Goal: Navigation & Orientation: Find specific page/section

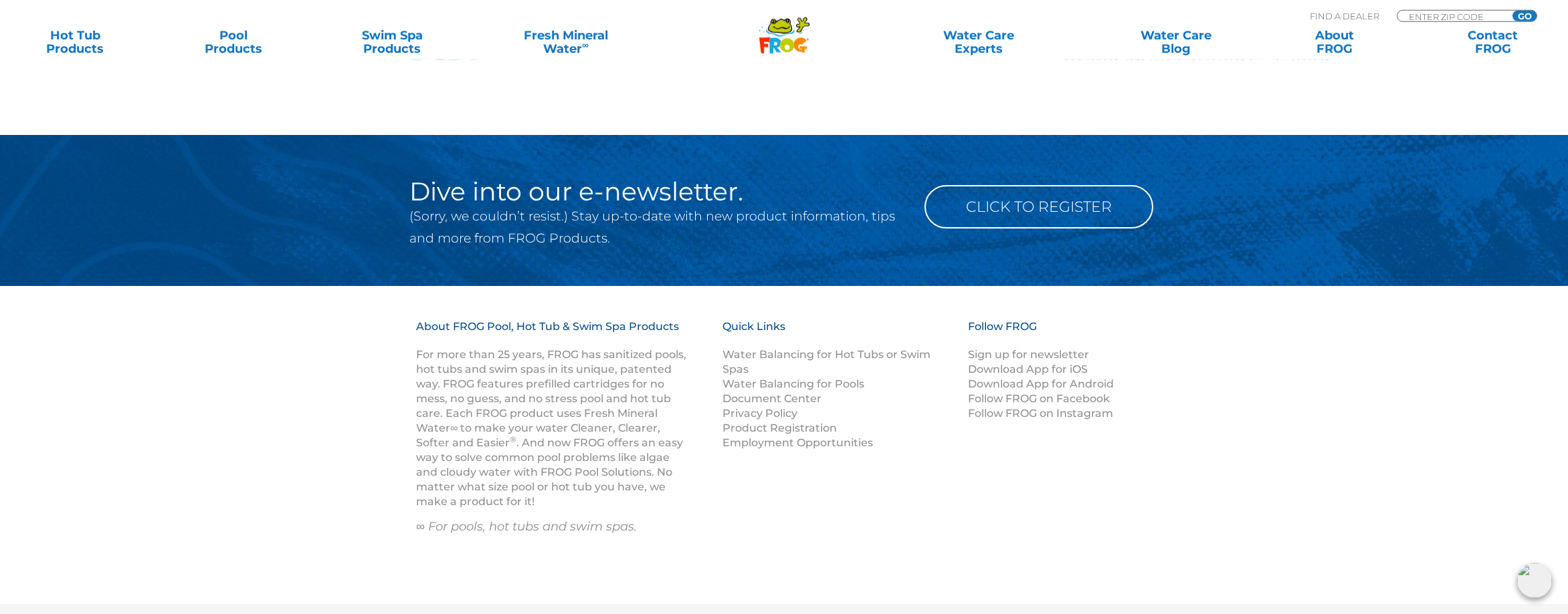
scroll to position [1296, 0]
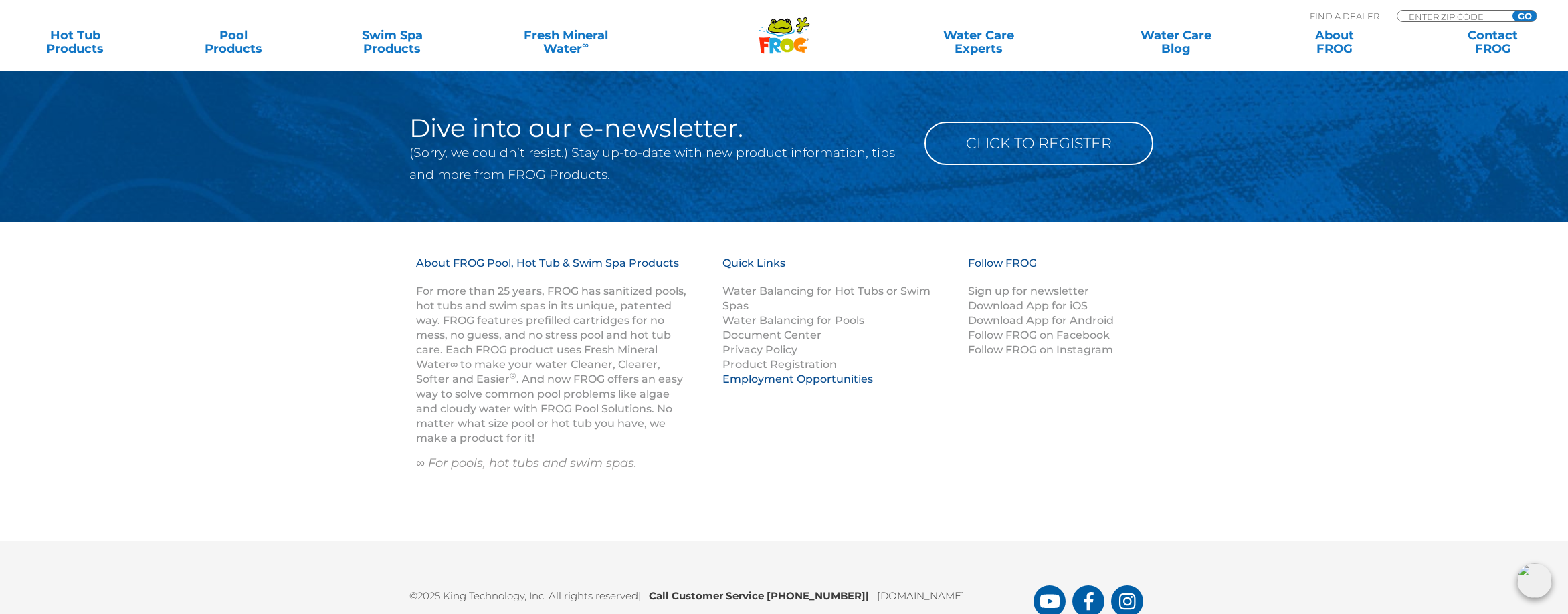
click at [804, 382] on link "Employment Opportunities" at bounding box center [798, 379] width 151 height 12
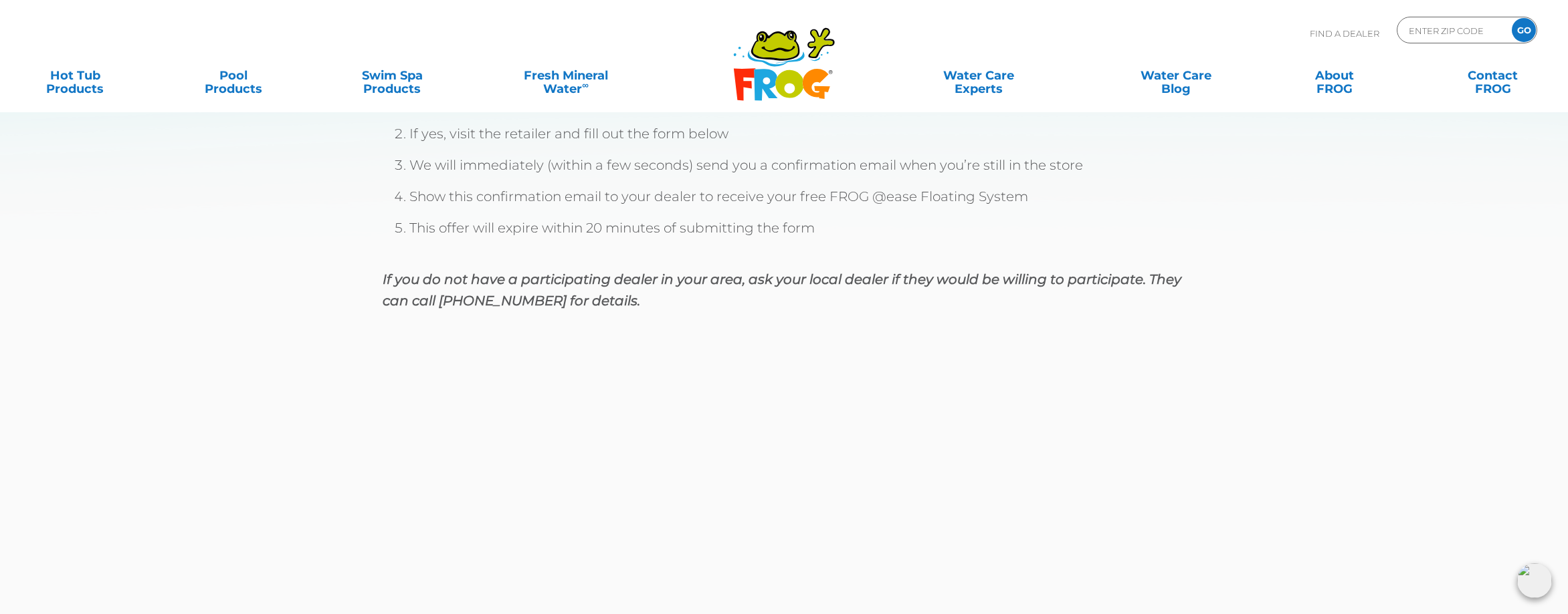
scroll to position [65, 0]
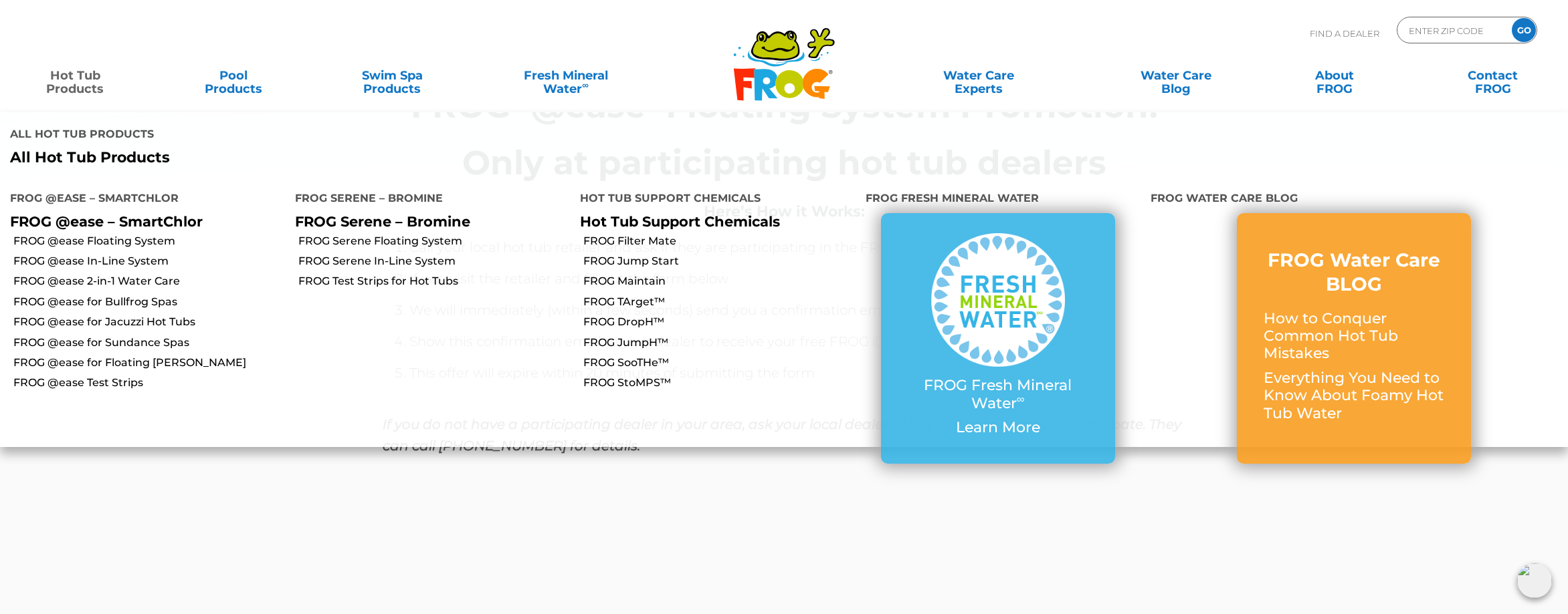
click at [79, 80] on link "Hot Tub Products" at bounding box center [75, 75] width 123 height 26
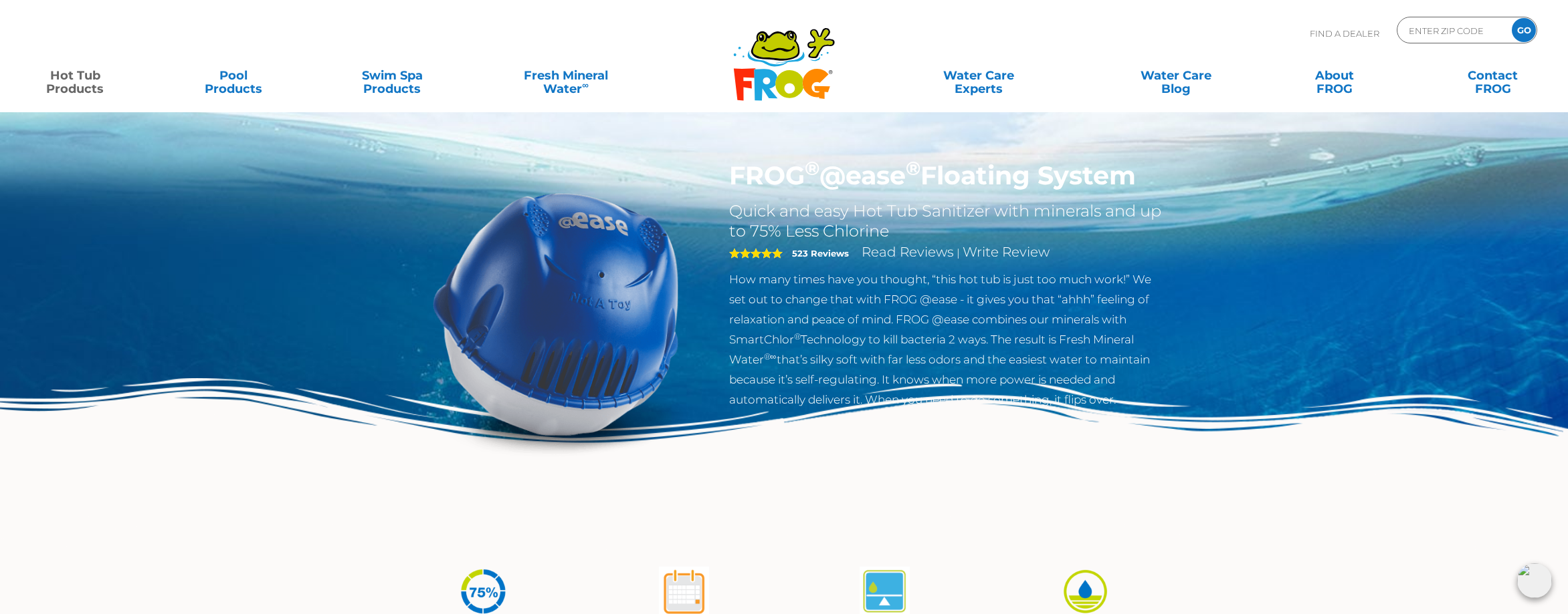
click at [716, 43] on div "Find A Dealer ENTER ZIP CODE GO" at bounding box center [784, 40] width 1542 height 45
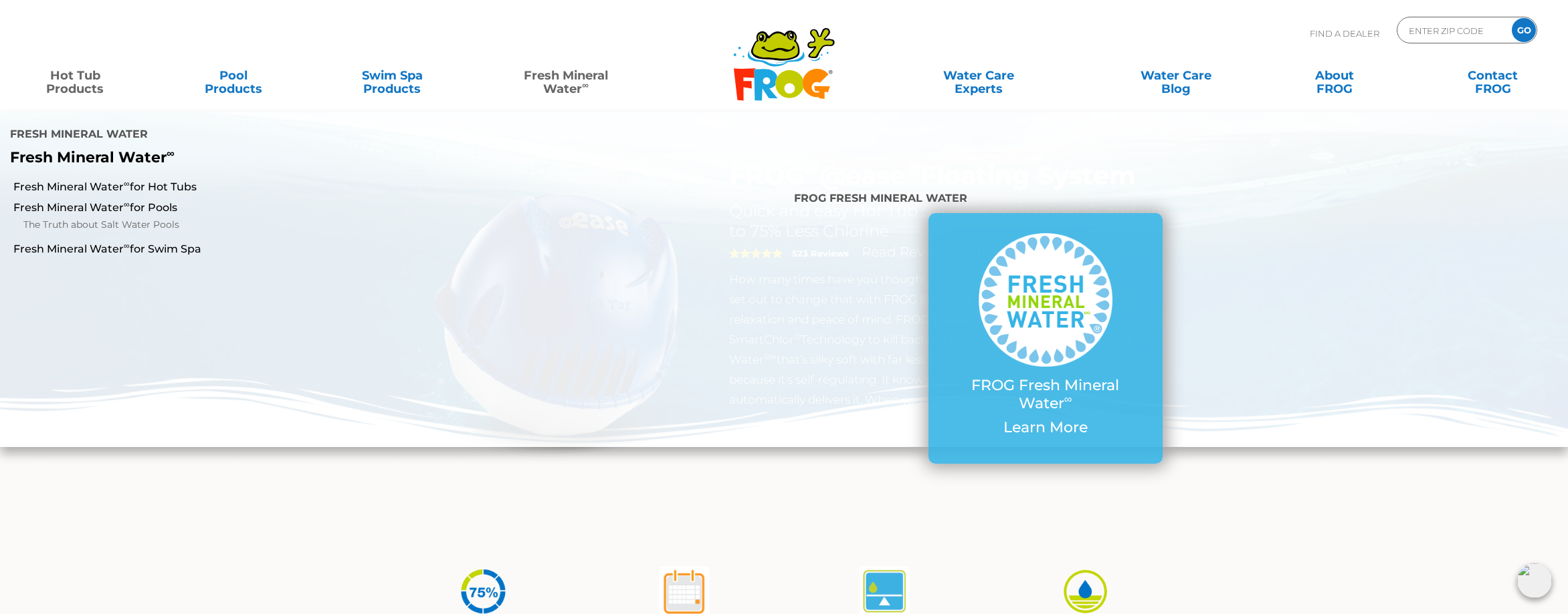
drag, startPoint x: 849, startPoint y: 99, endPoint x: 723, endPoint y: 71, distance: 129.1
click at [723, 71] on div "MENU MENU Hot Tub Products All Hot Tub Products All Hot Tub Products FROG @ease…" at bounding box center [784, 82] width 1542 height 40
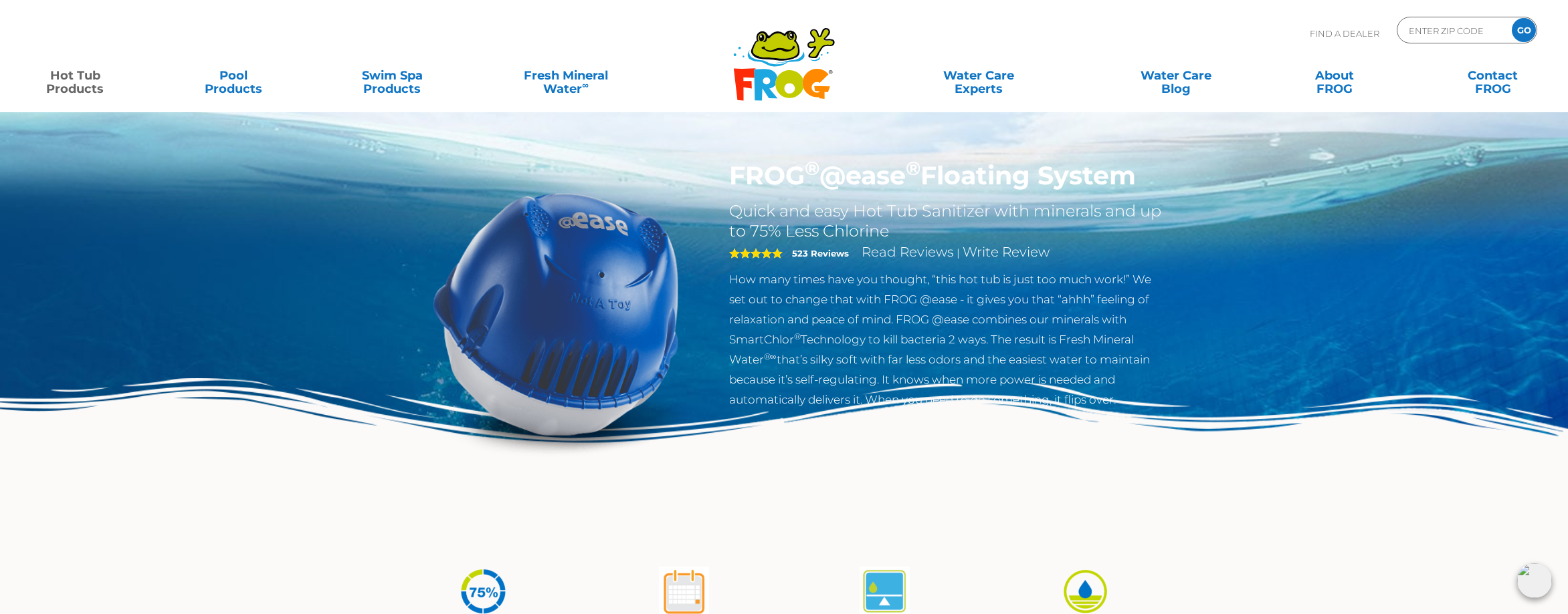
click at [769, 72] on icon at bounding box center [765, 85] width 23 height 31
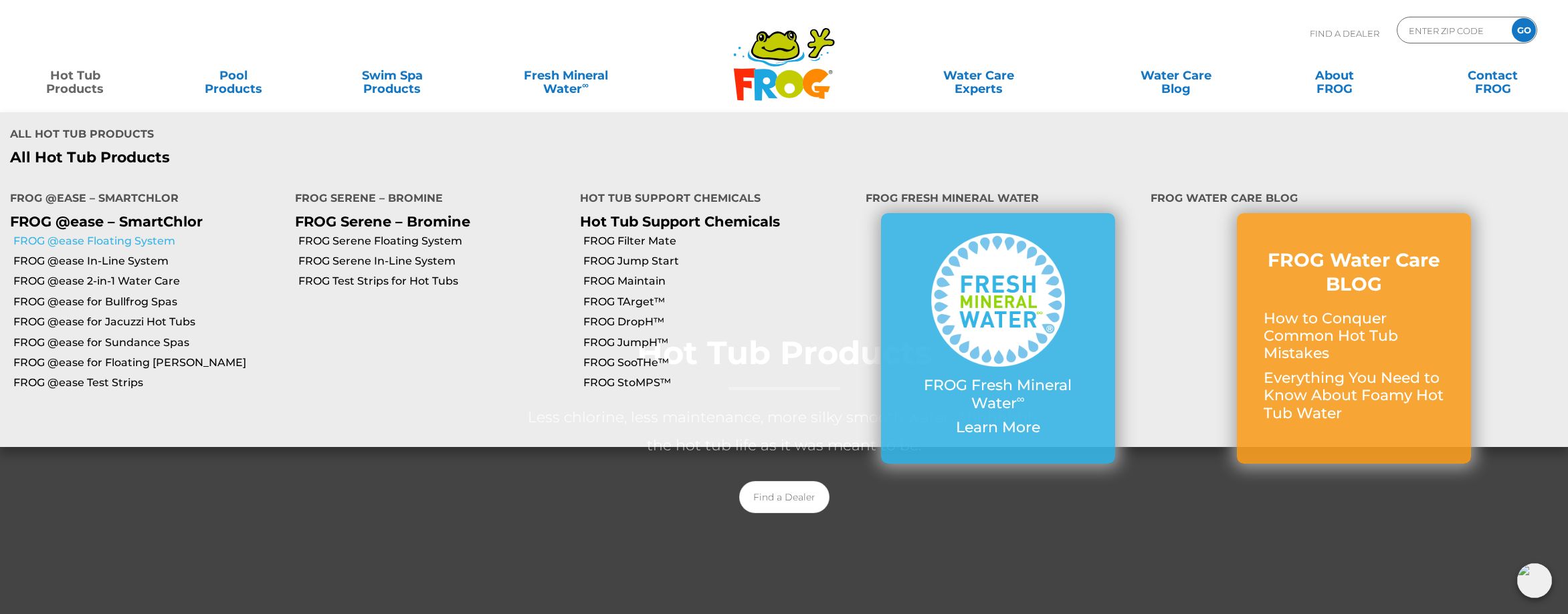
click at [83, 234] on link "FROG @ease Floating System" at bounding box center [149, 241] width 271 height 15
click at [95, 234] on link "FROG @ease Floating System" at bounding box center [149, 241] width 271 height 15
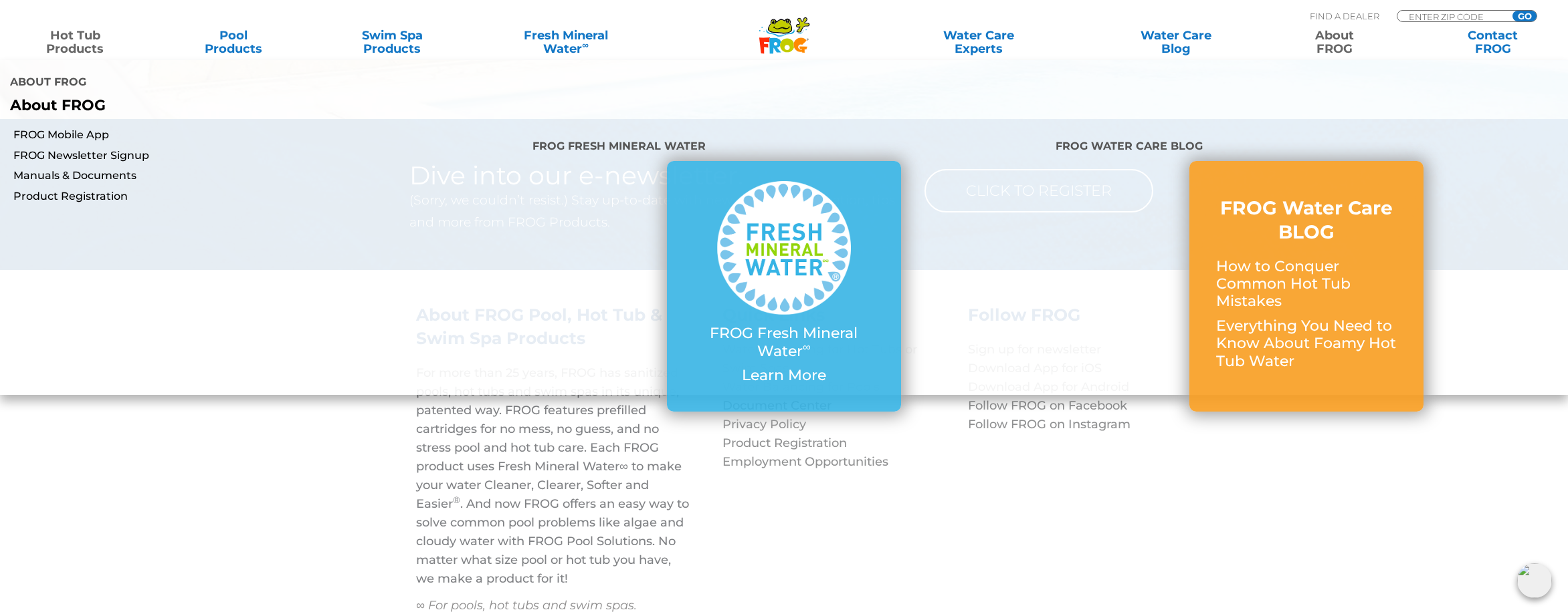
scroll to position [3909, 0]
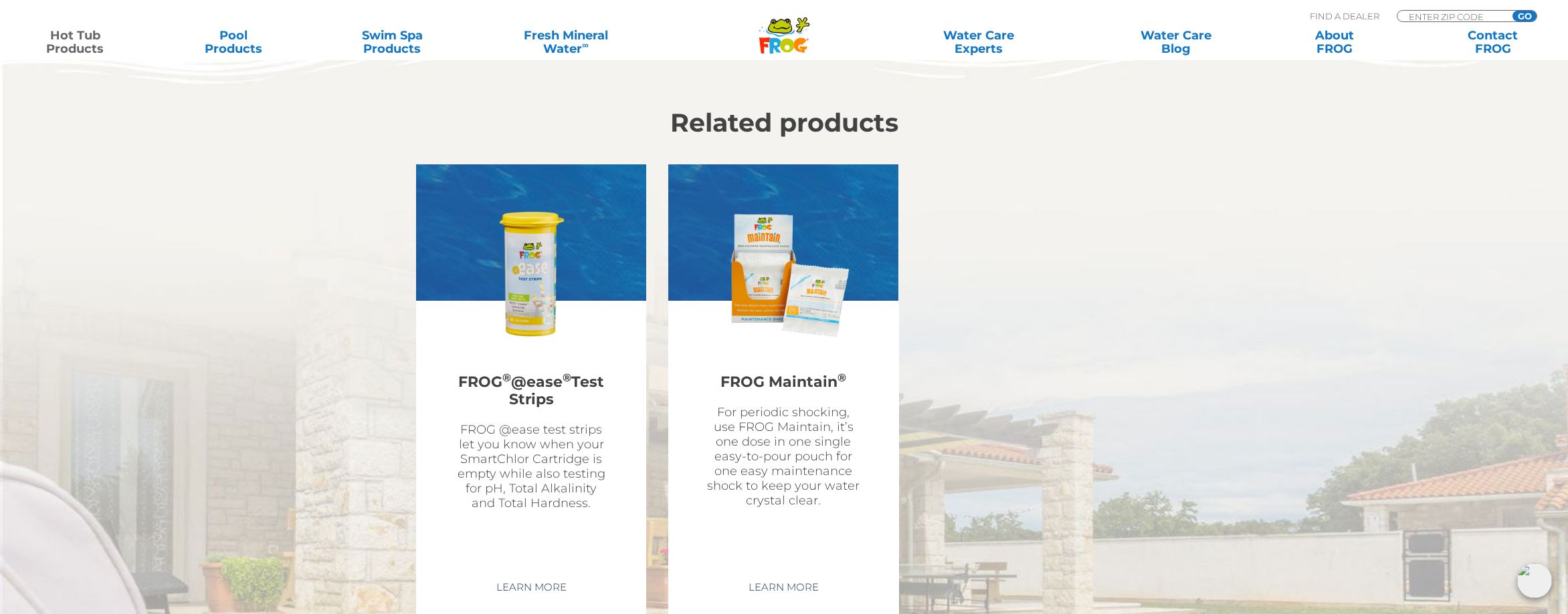
click at [1429, 19] on div "MENU MENU Hot Tub Products All Hot Tub Products All Hot Tub Products FROG @ease…" at bounding box center [784, 31] width 1542 height 25
click at [1422, 11] on input "Zip Code Form" at bounding box center [1453, 16] width 90 height 12
type input "59105"
click at [1513, 11] on input "GO" at bounding box center [1524, 16] width 24 height 11
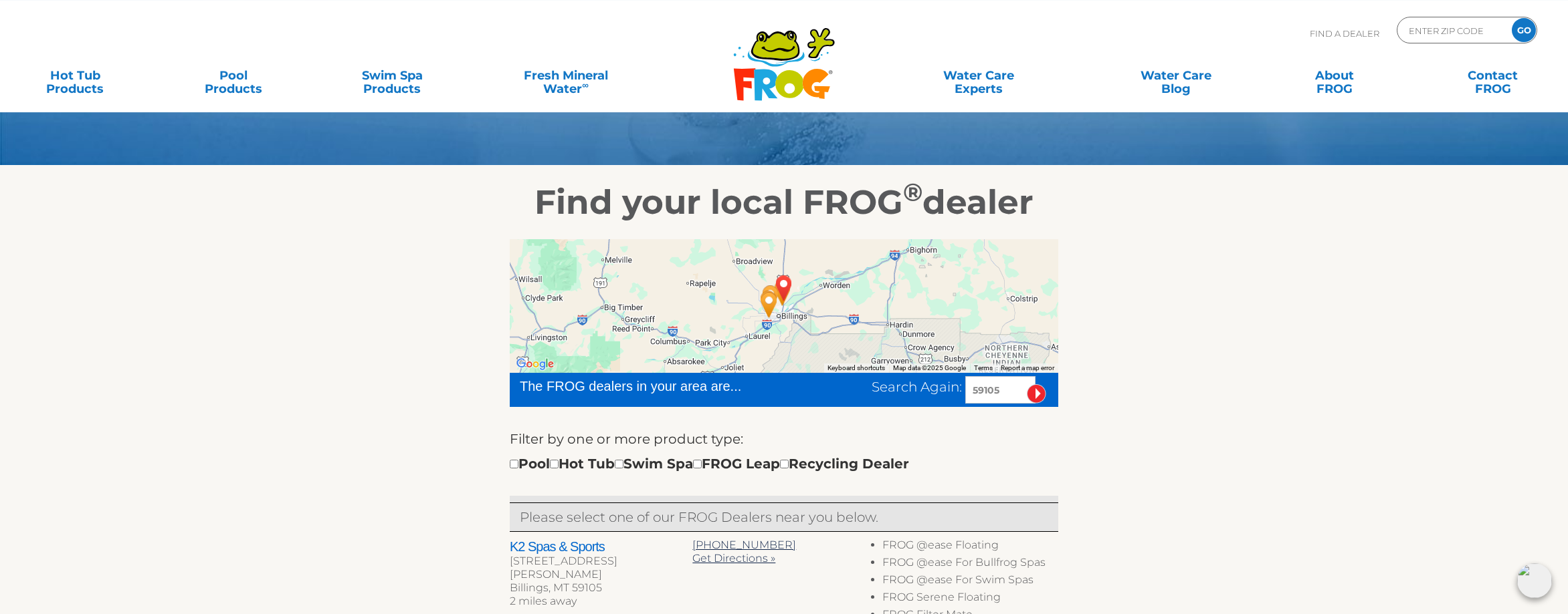
scroll to position [68, 0]
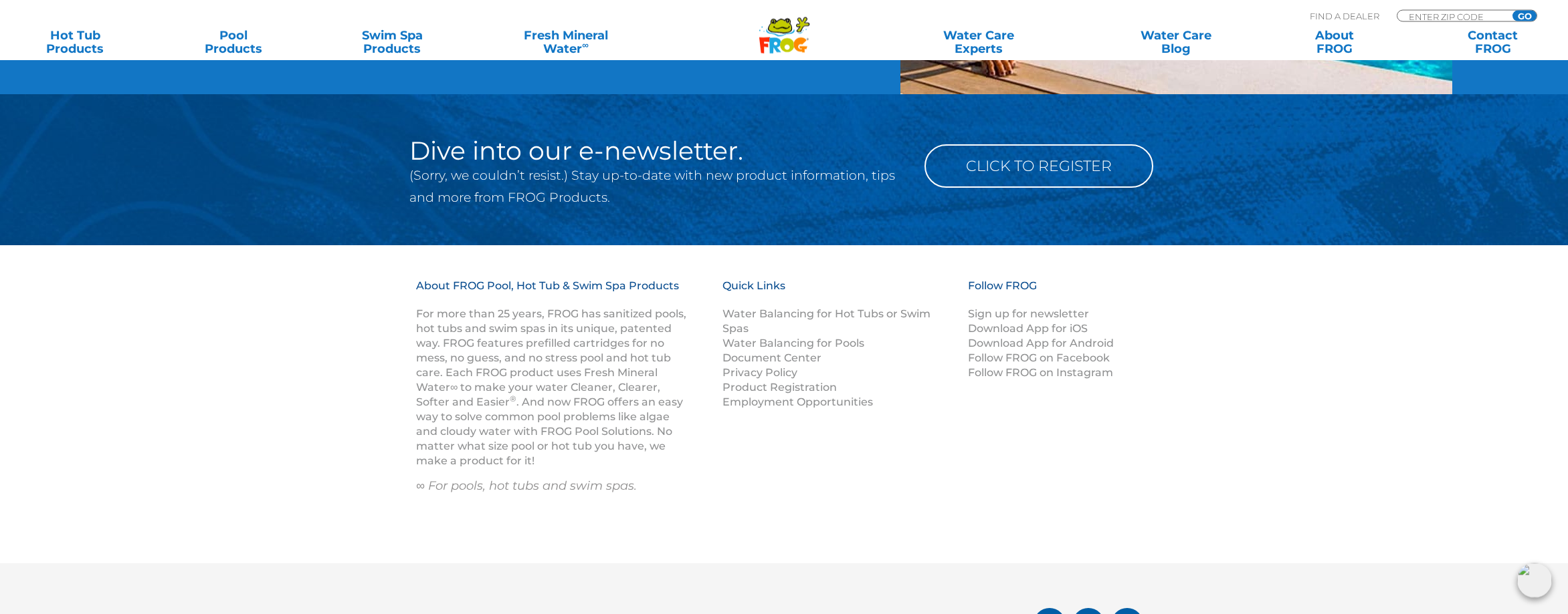
scroll to position [1536, 0]
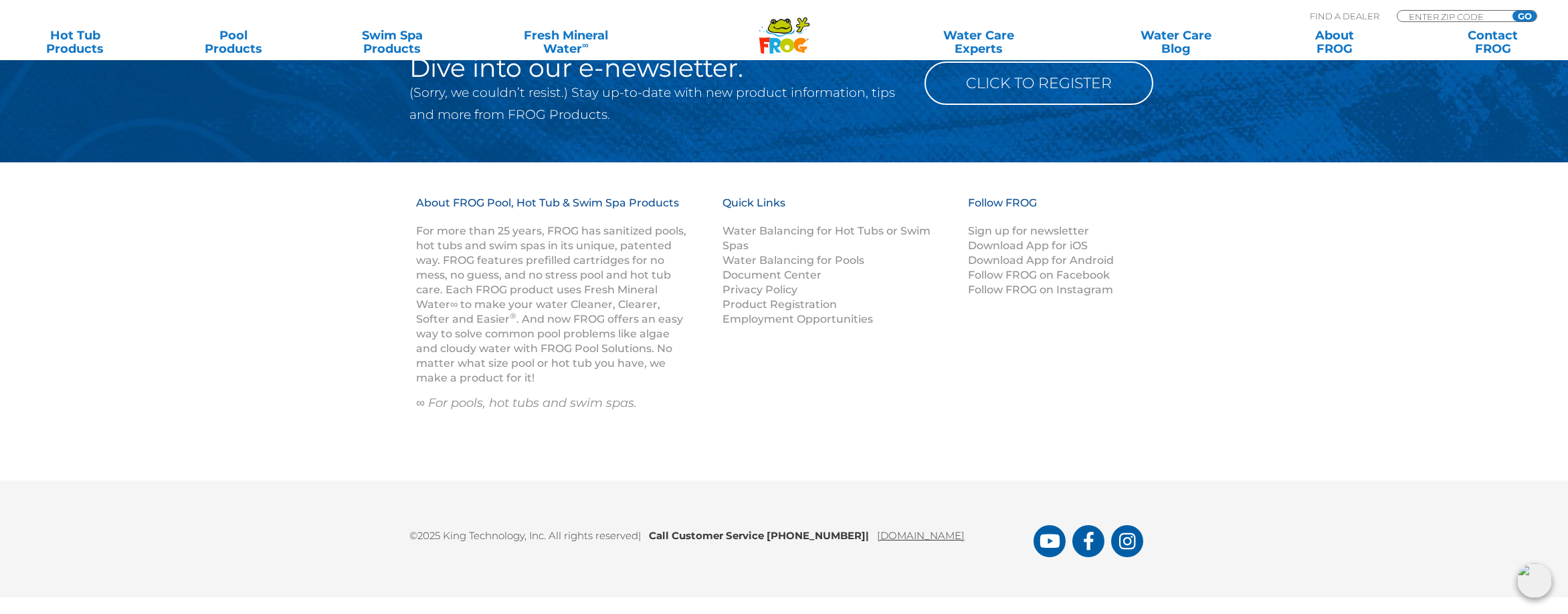
click at [912, 532] on link "[DOMAIN_NAME]" at bounding box center [920, 536] width 88 height 12
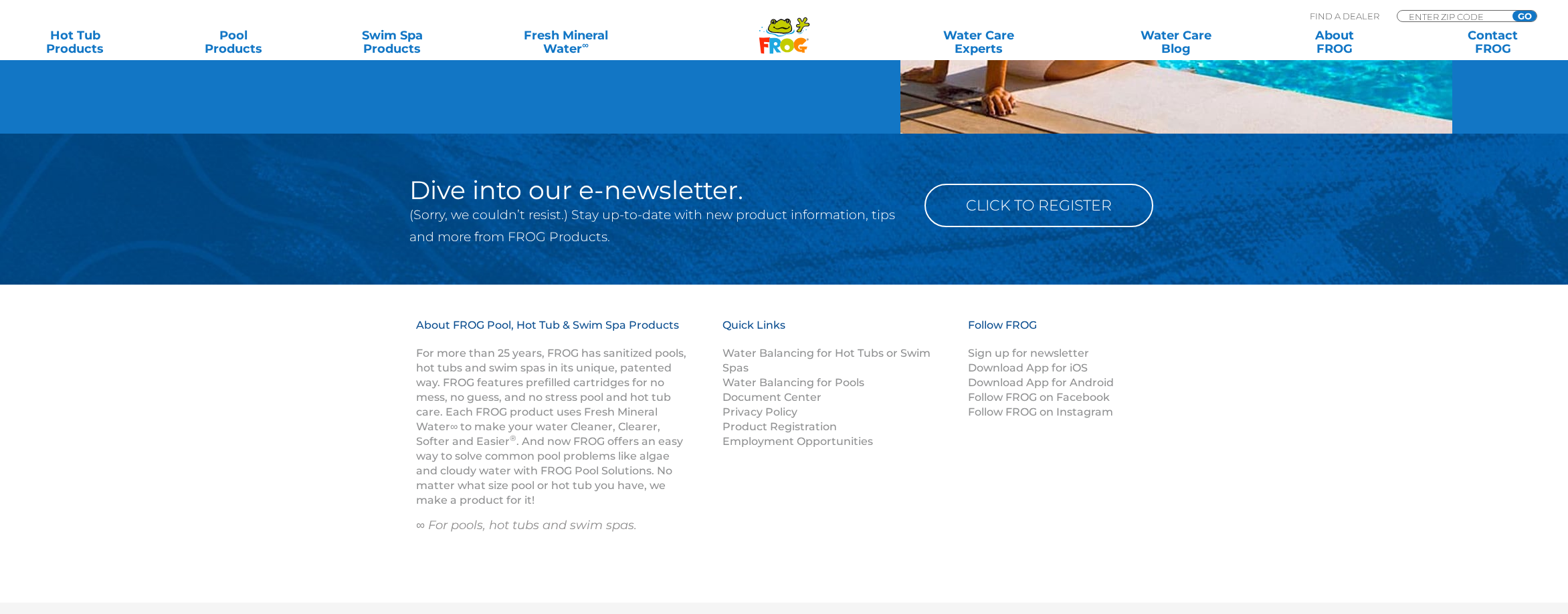
scroll to position [1414, 0]
